Goal: Check status: Check status

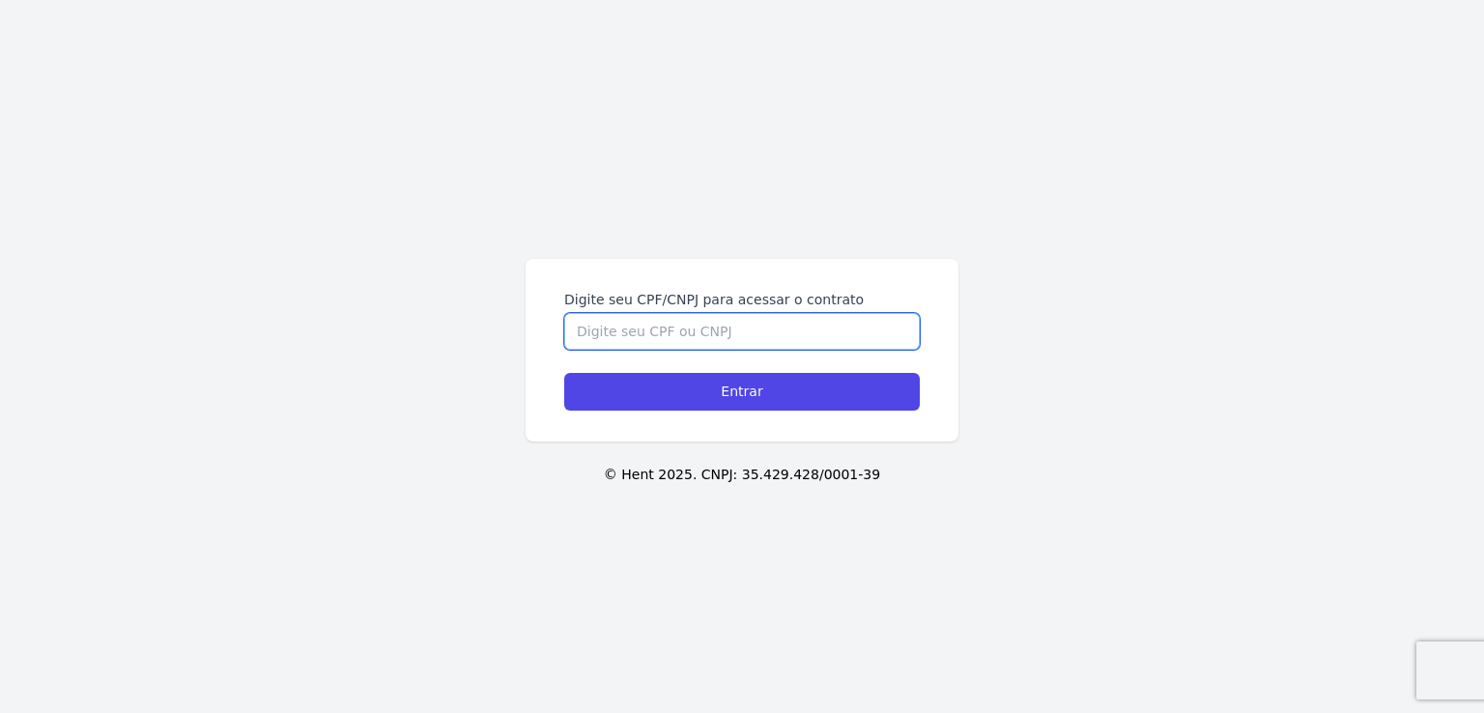
click at [770, 326] on input "Digite seu CPF/CNPJ para acessar o contrato" at bounding box center [741, 331] width 355 height 37
type input "05920206144"
click at [564, 373] on input "Entrar" at bounding box center [741, 392] width 355 height 38
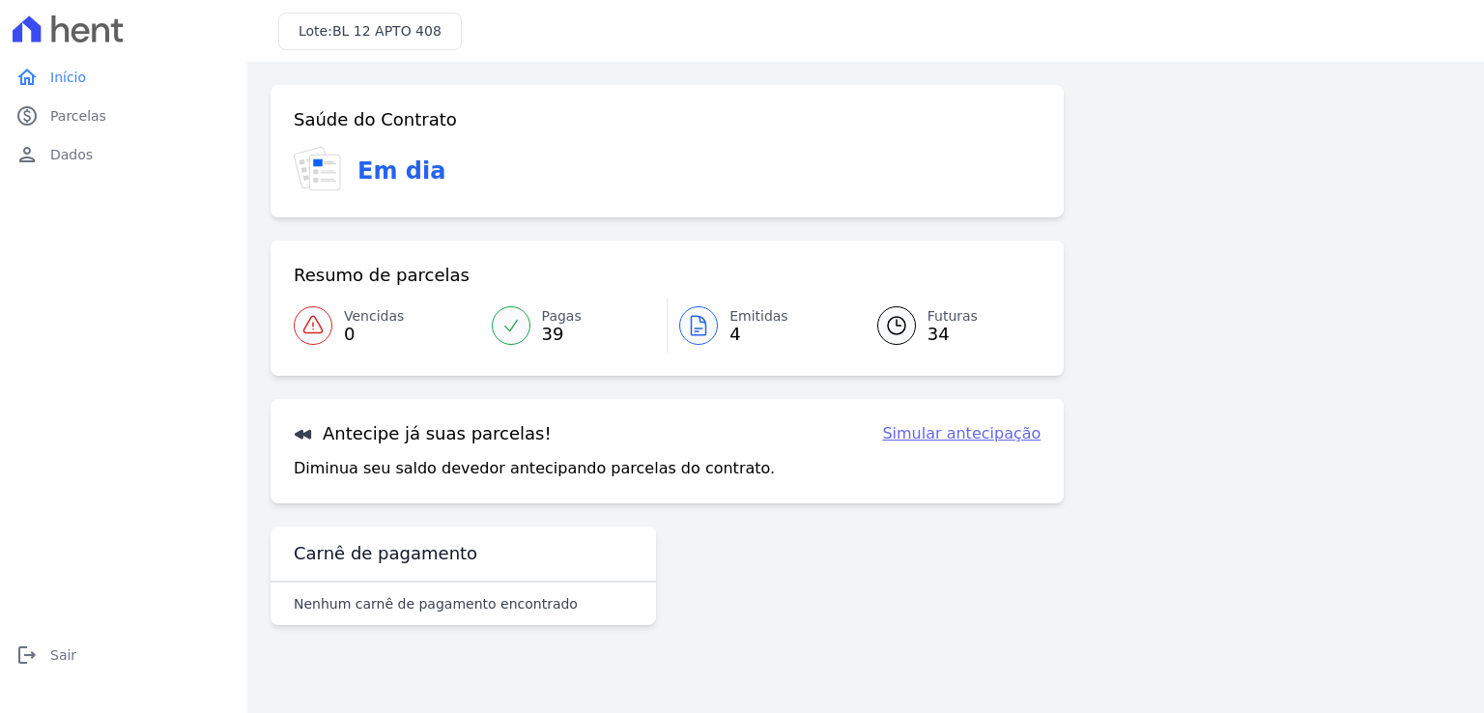
click at [920, 318] on link "Futuras 34" at bounding box center [947, 325] width 187 height 54
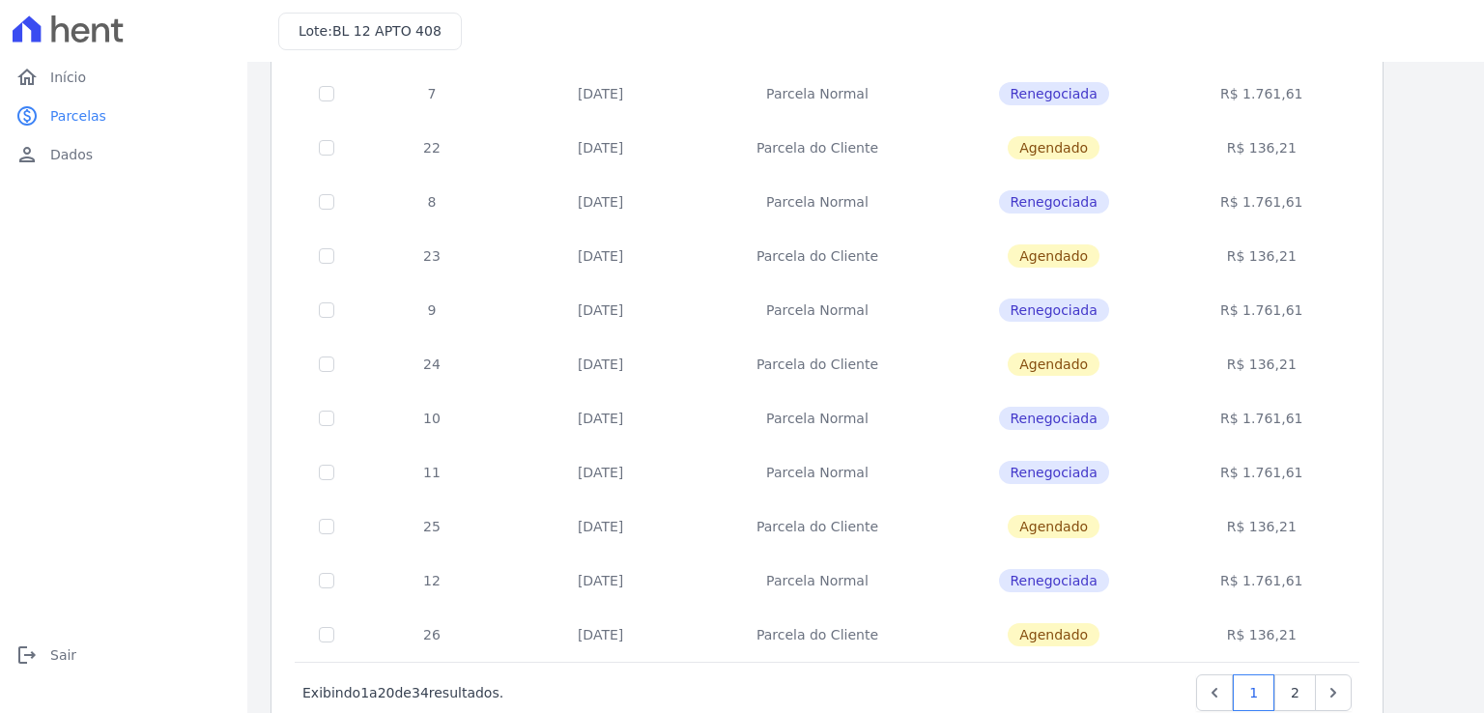
scroll to position [742, 0]
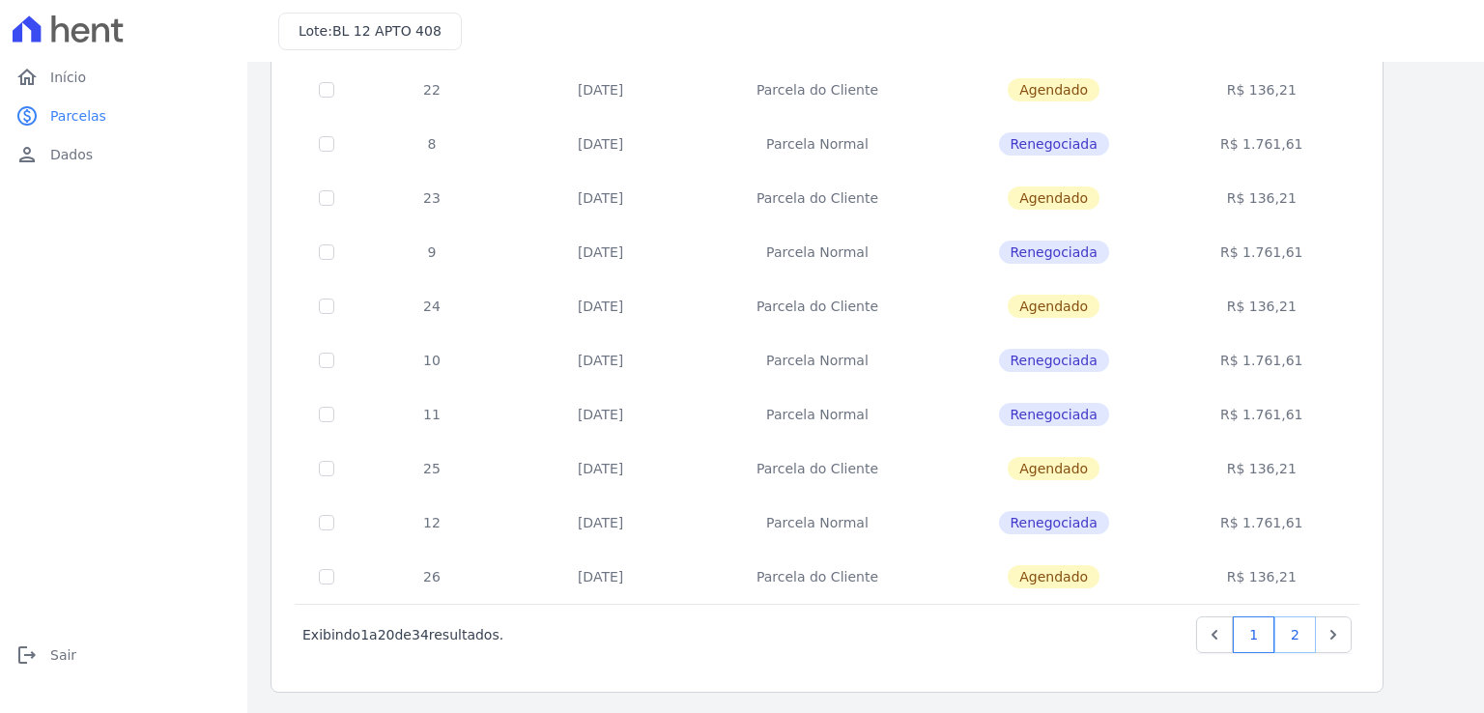
click at [1290, 625] on link "2" at bounding box center [1295, 634] width 42 height 37
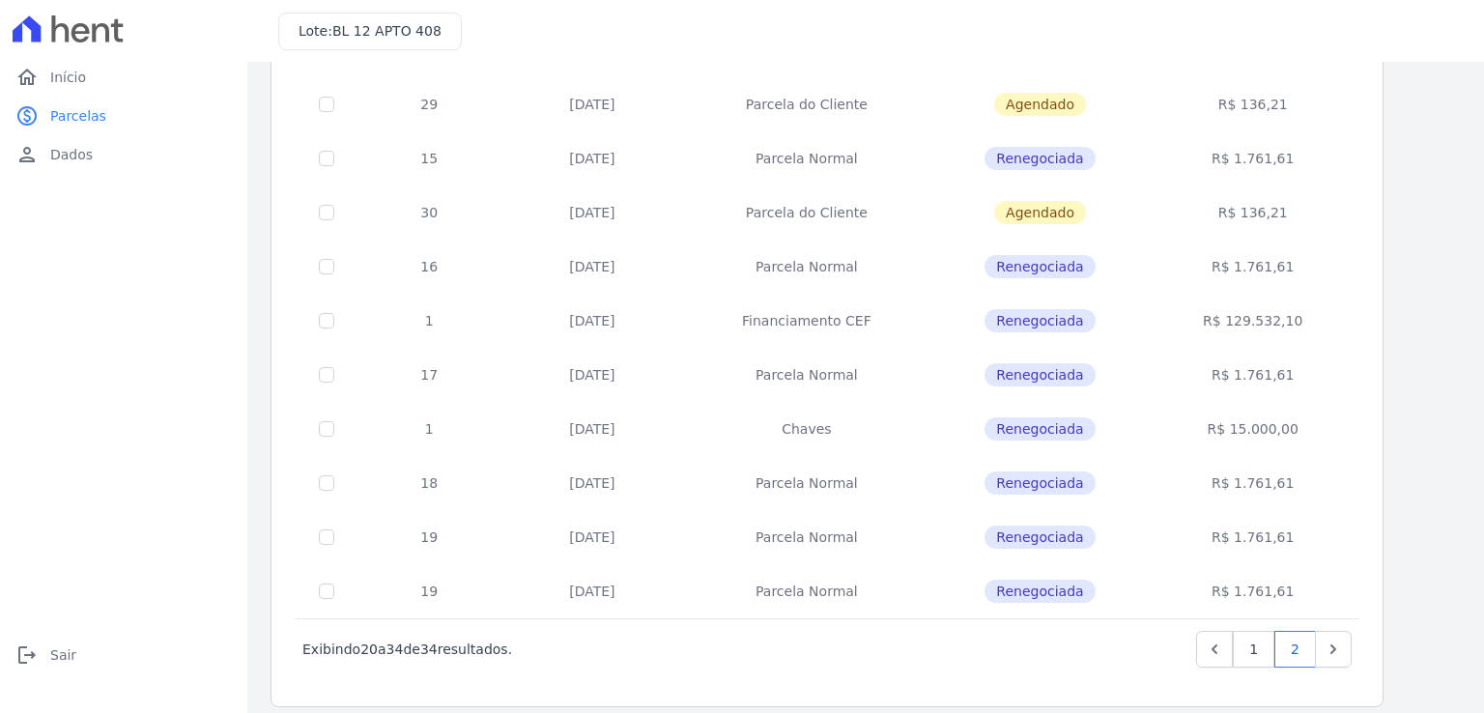
scroll to position [417, 0]
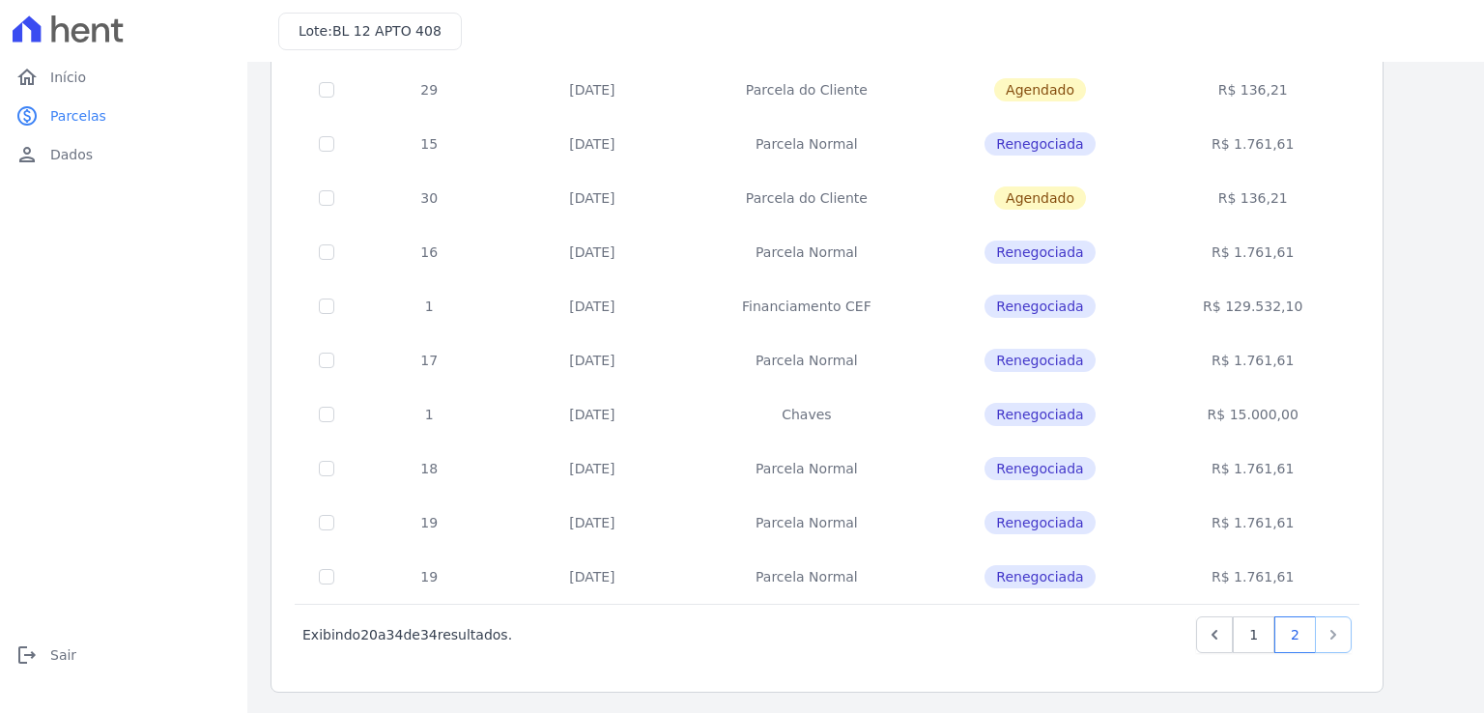
click at [1328, 635] on icon "Next" at bounding box center [1332, 634] width 19 height 19
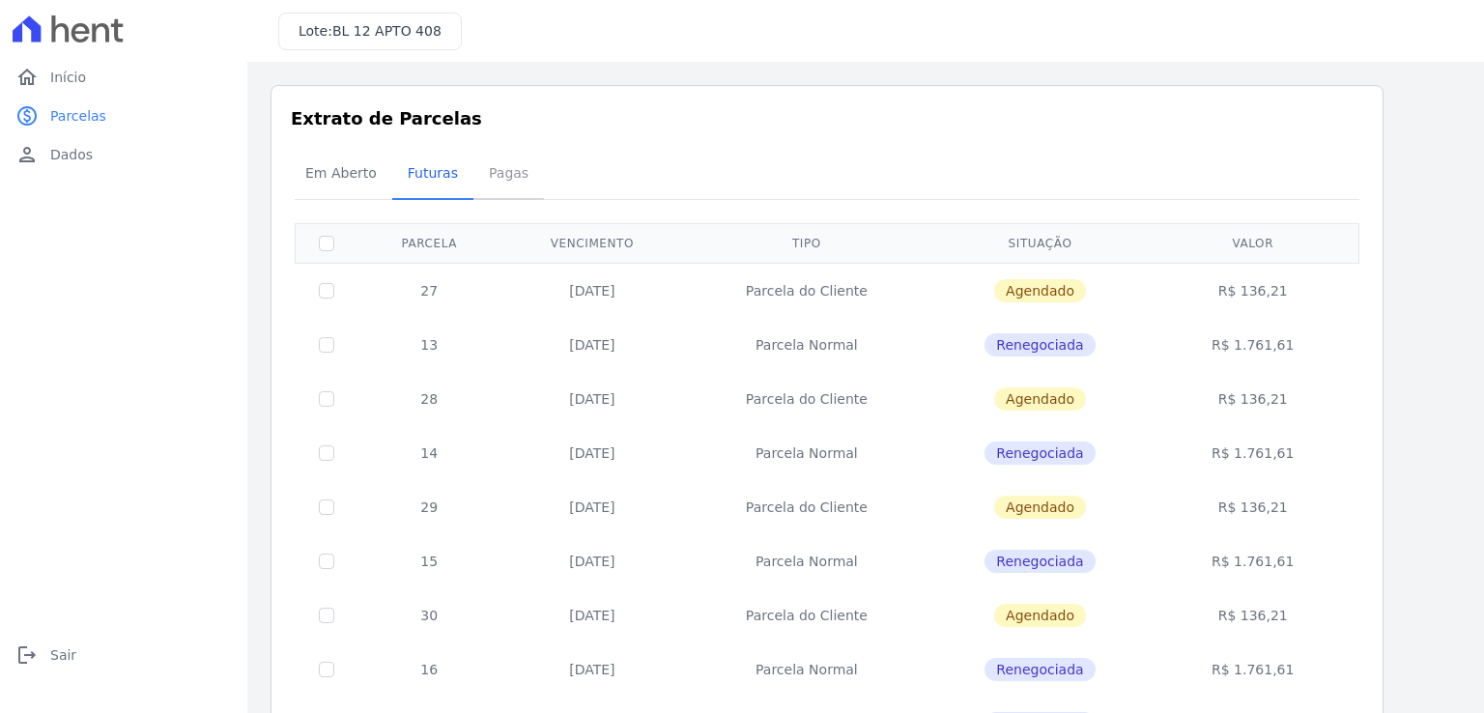
click at [483, 191] on span "Pagas" at bounding box center [508, 173] width 63 height 39
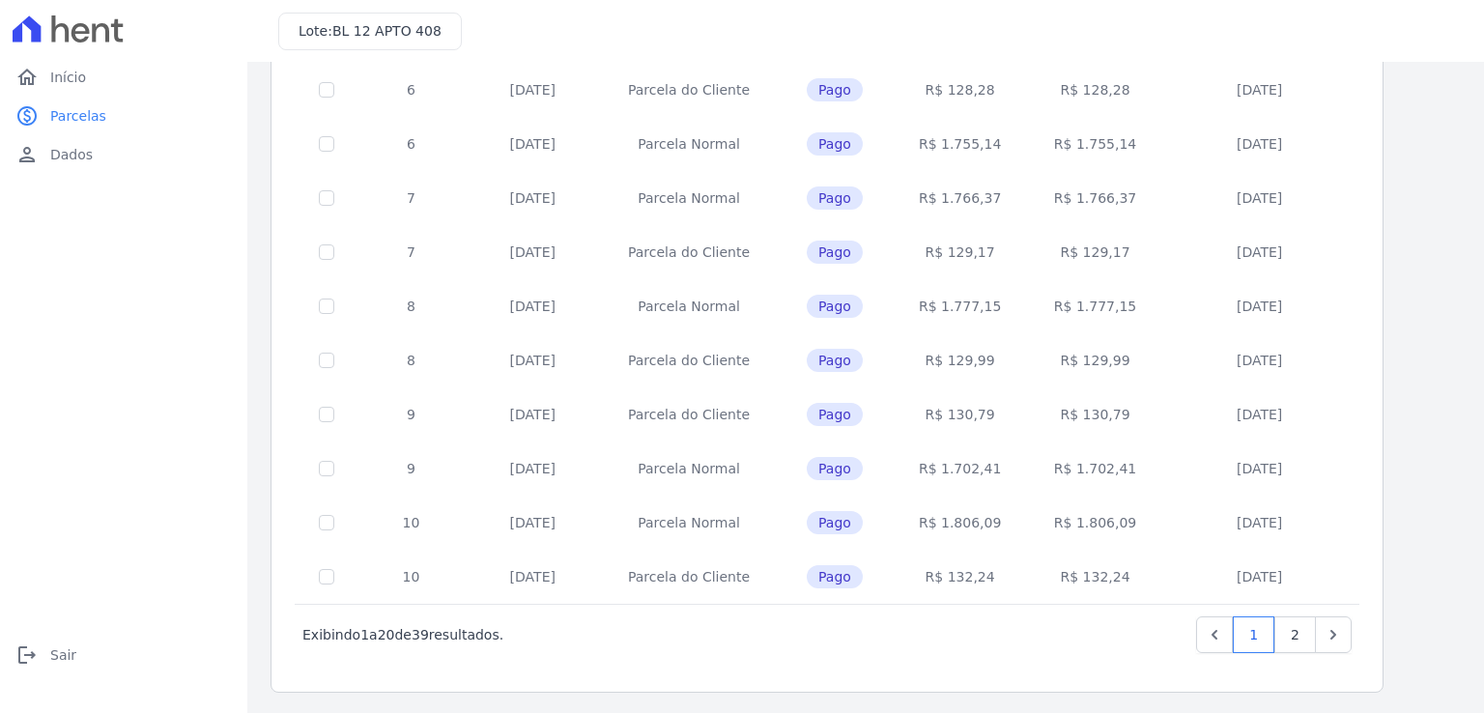
scroll to position [742, 0]
click at [1291, 635] on link "2" at bounding box center [1295, 634] width 42 height 37
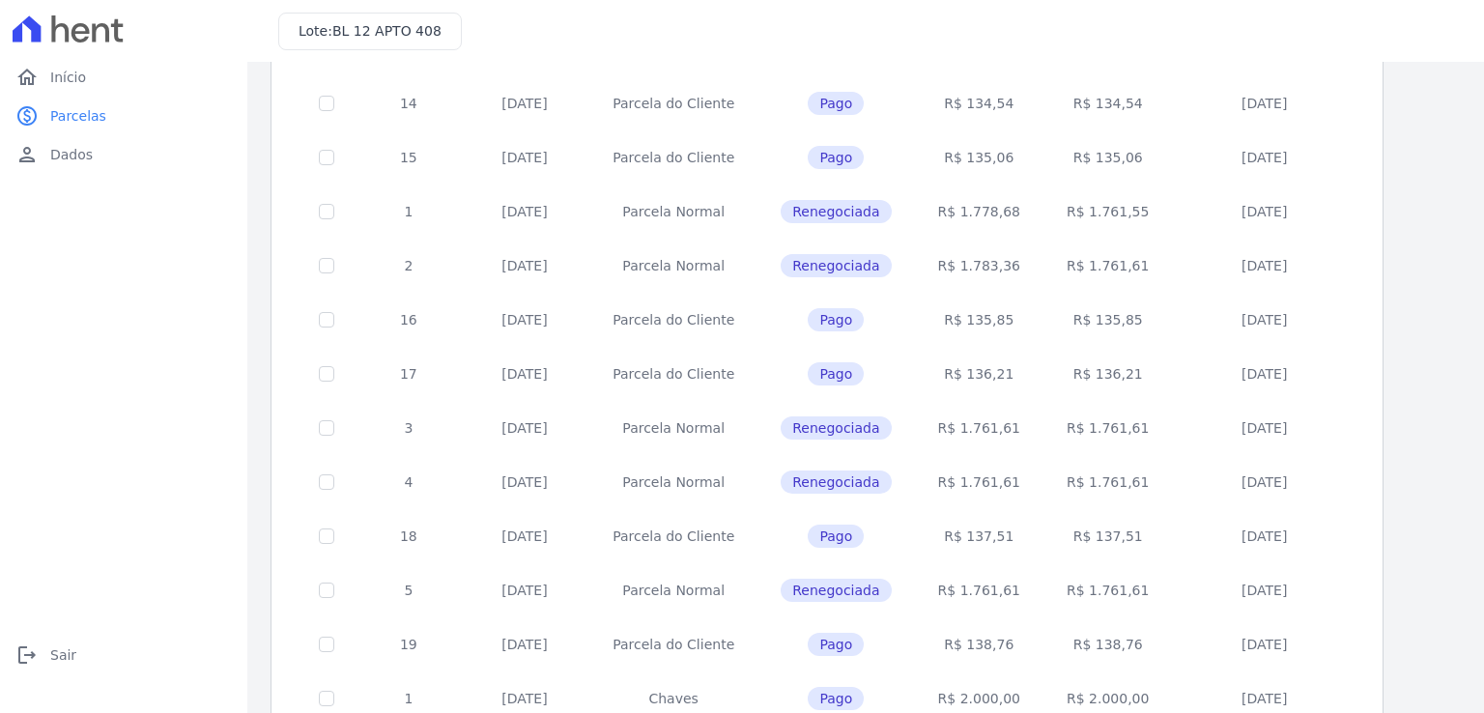
scroll to position [676, 0]
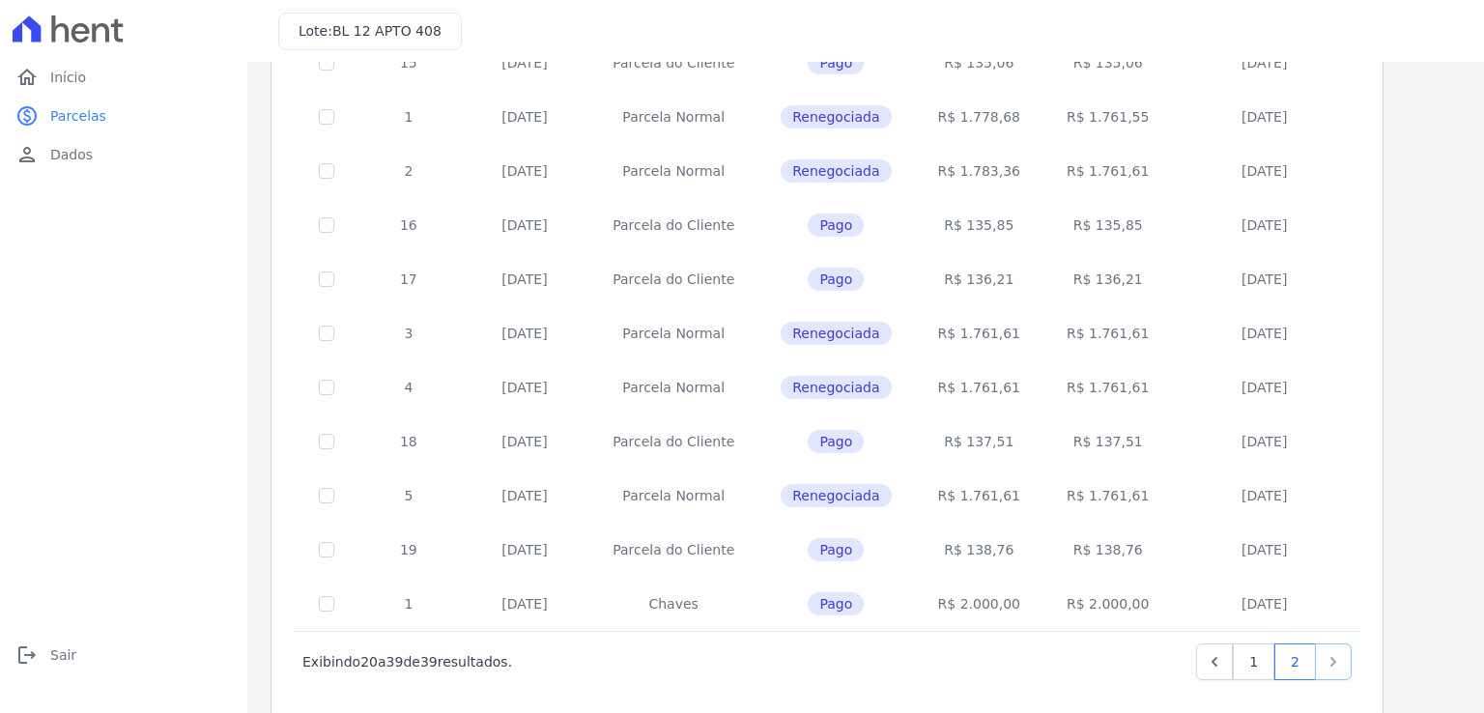
click at [1336, 652] on icon "Next" at bounding box center [1332, 661] width 19 height 19
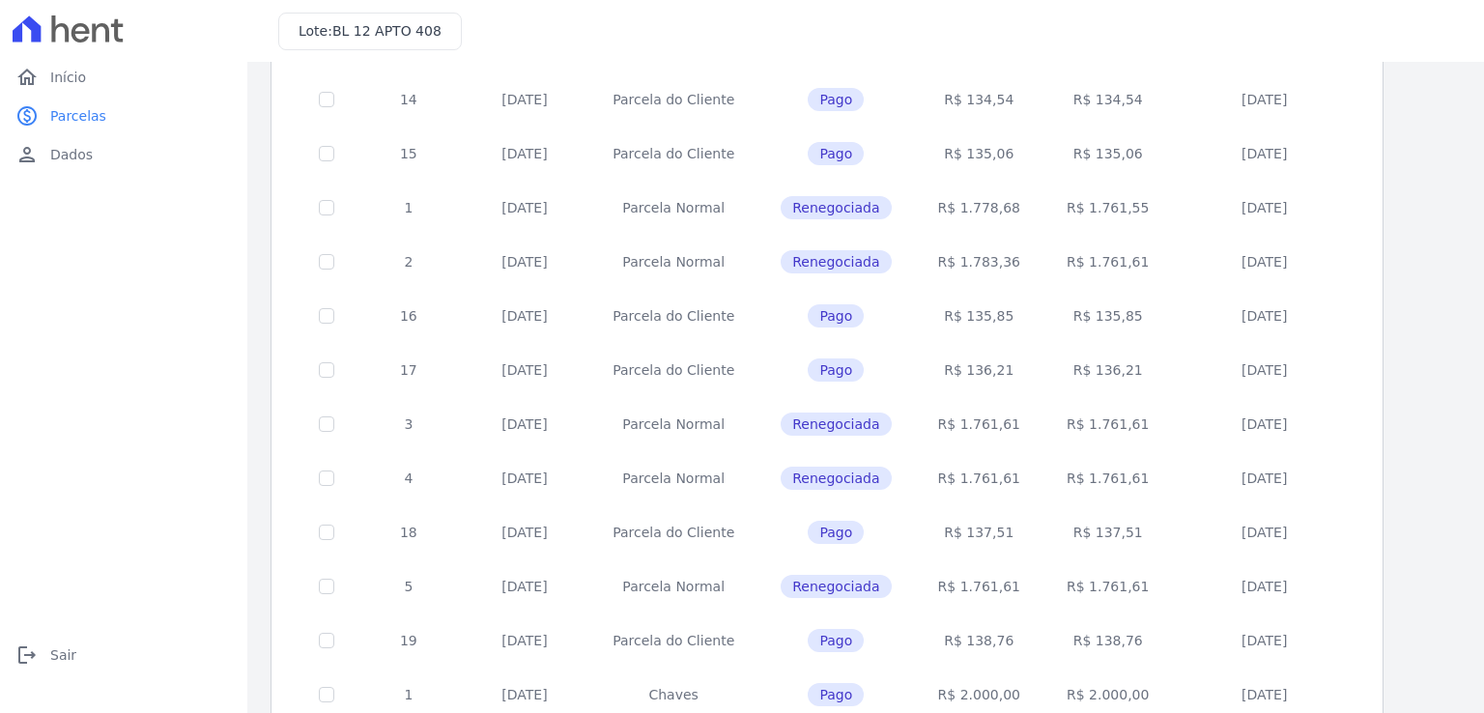
scroll to position [688, 0]
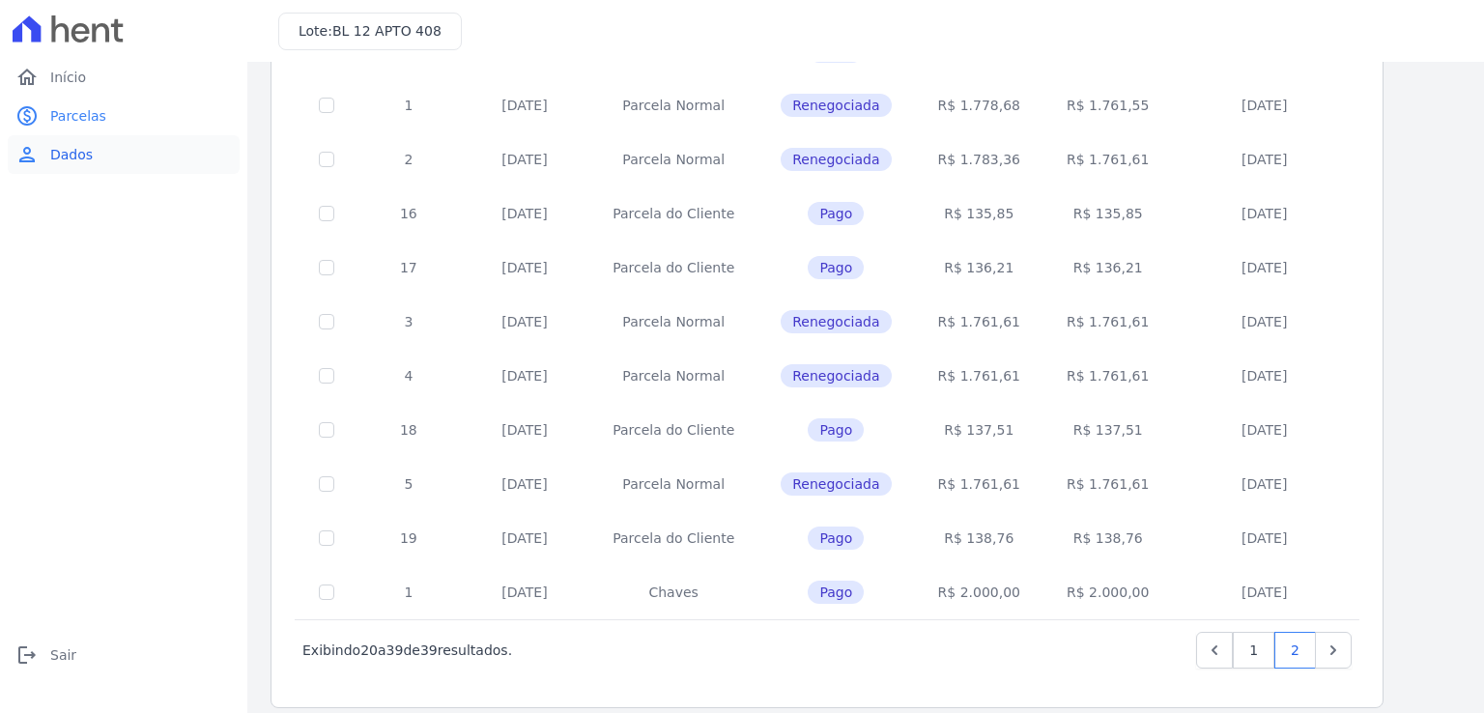
click at [96, 159] on link "person Dados" at bounding box center [124, 154] width 232 height 39
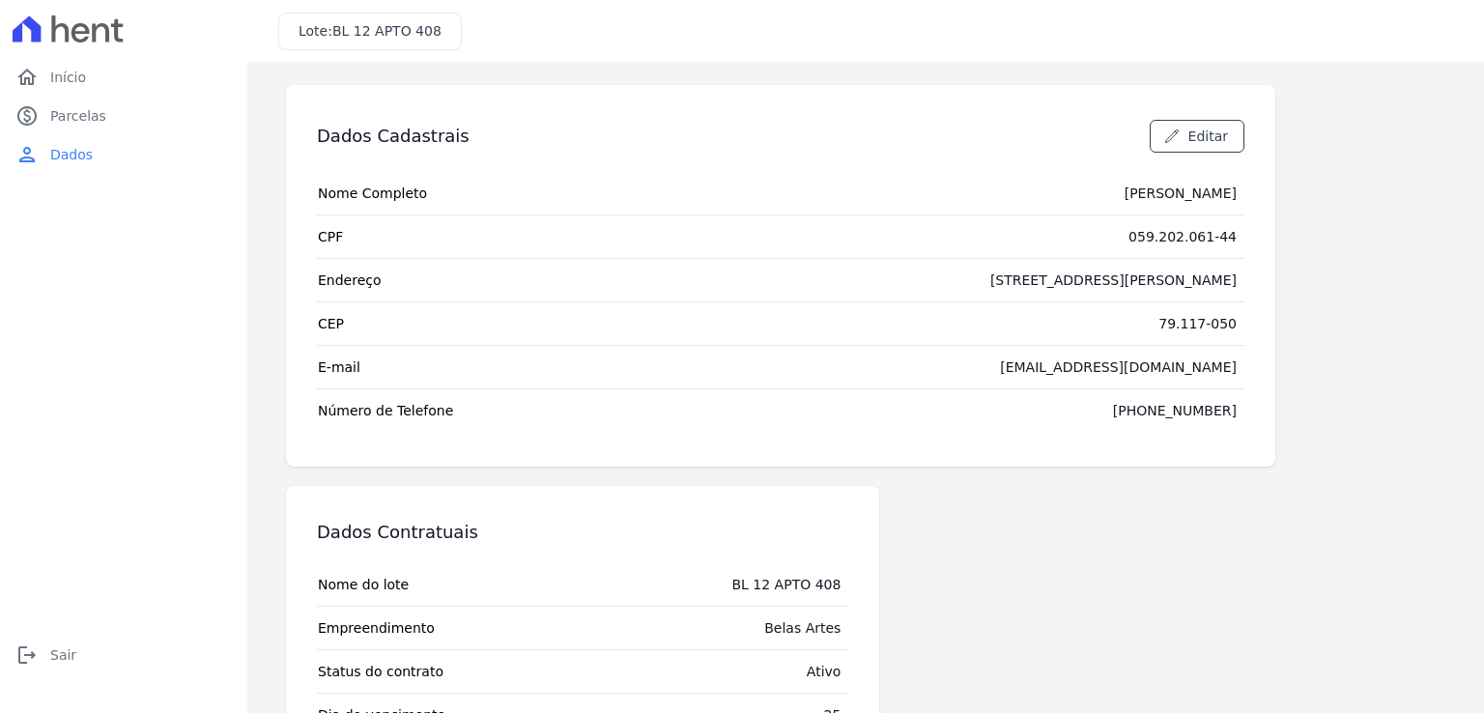
scroll to position [79, 0]
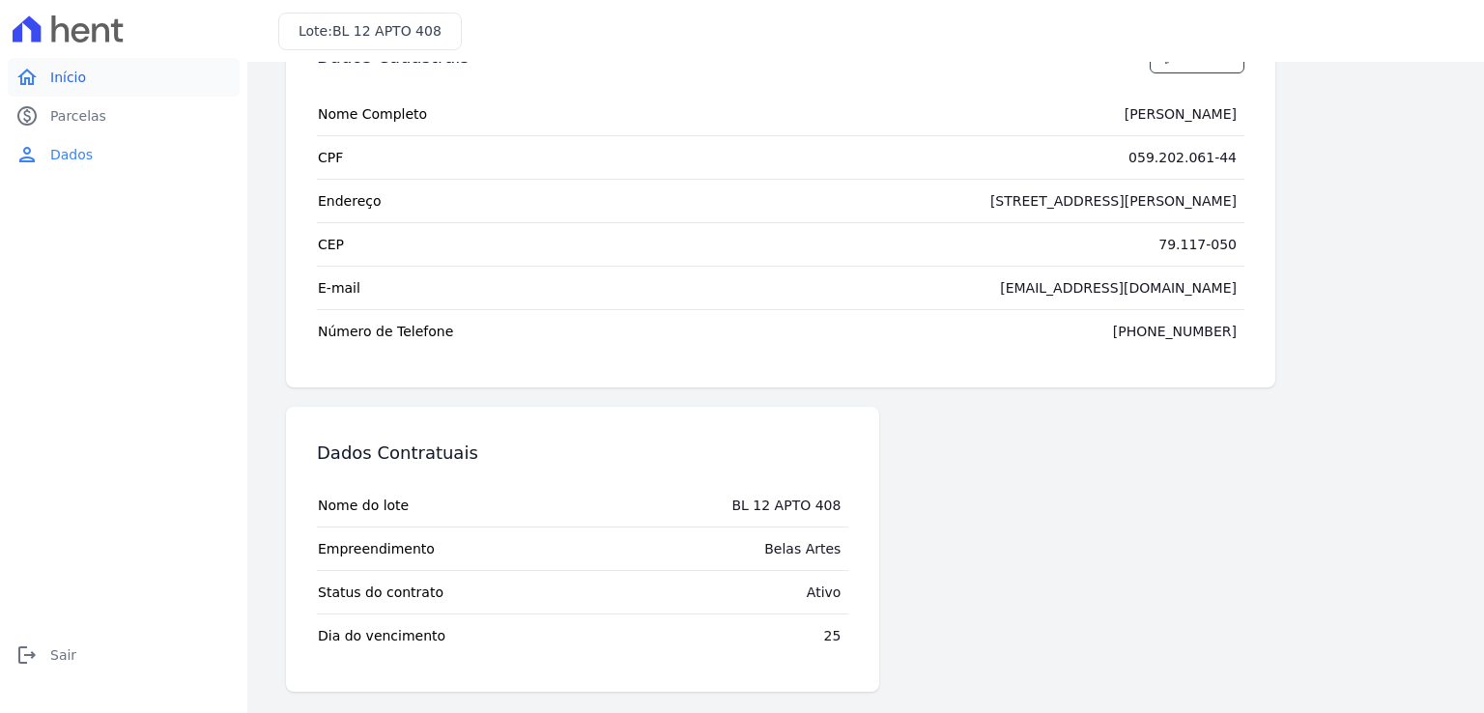
click at [59, 83] on span "Início" at bounding box center [68, 77] width 36 height 19
